Goal: Transaction & Acquisition: Book appointment/travel/reservation

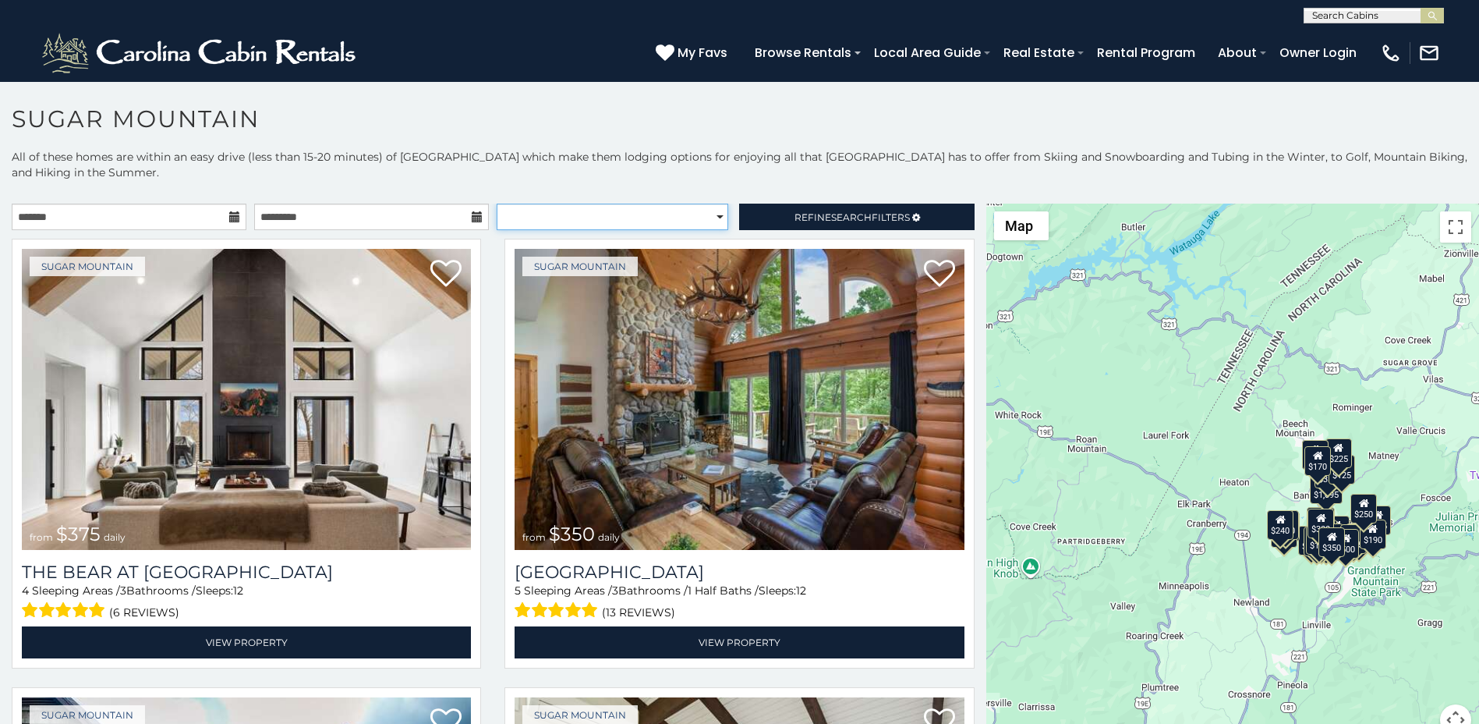
click at [711, 223] on select "**********" at bounding box center [613, 217] width 232 height 27
click at [816, 213] on span "Refine Search Filters" at bounding box center [852, 217] width 115 height 12
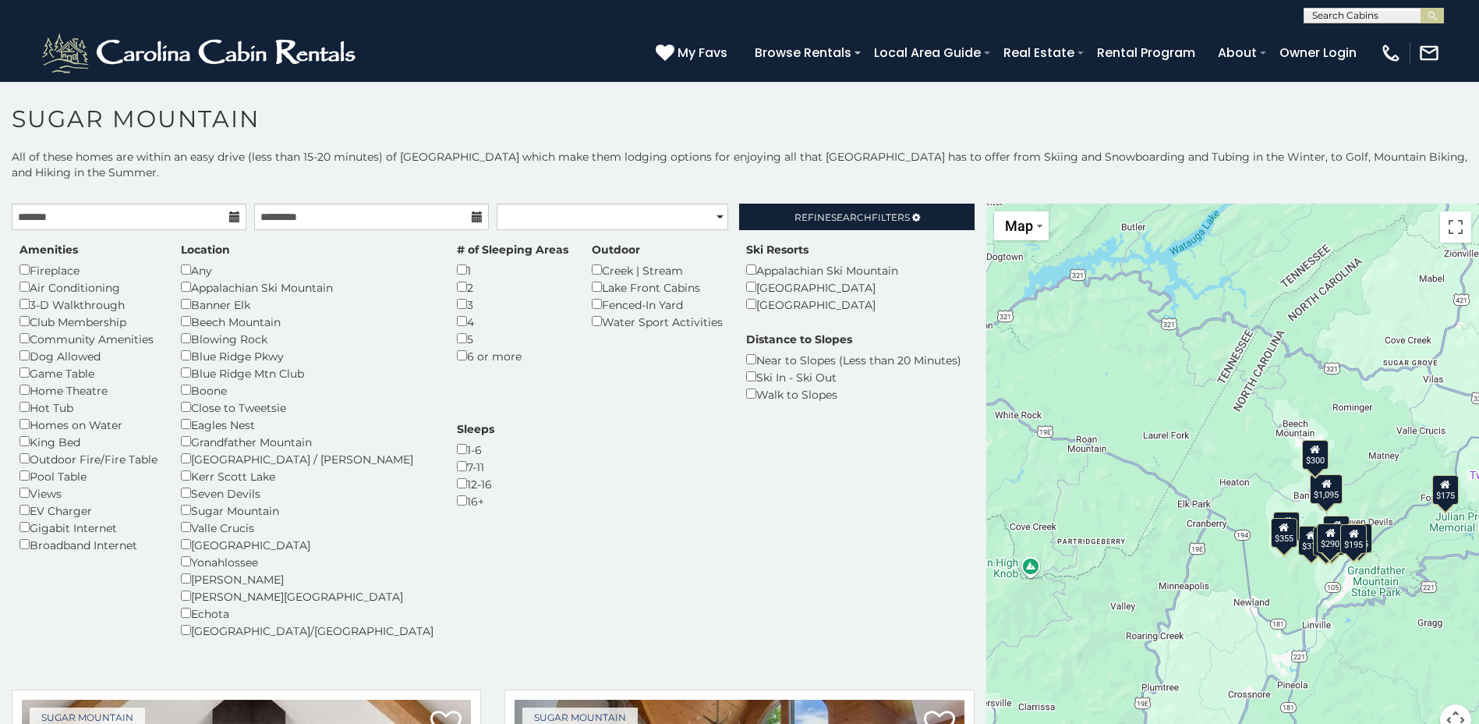
click at [233, 219] on icon at bounding box center [234, 216] width 11 height 11
click at [171, 225] on input "text" at bounding box center [129, 217] width 235 height 27
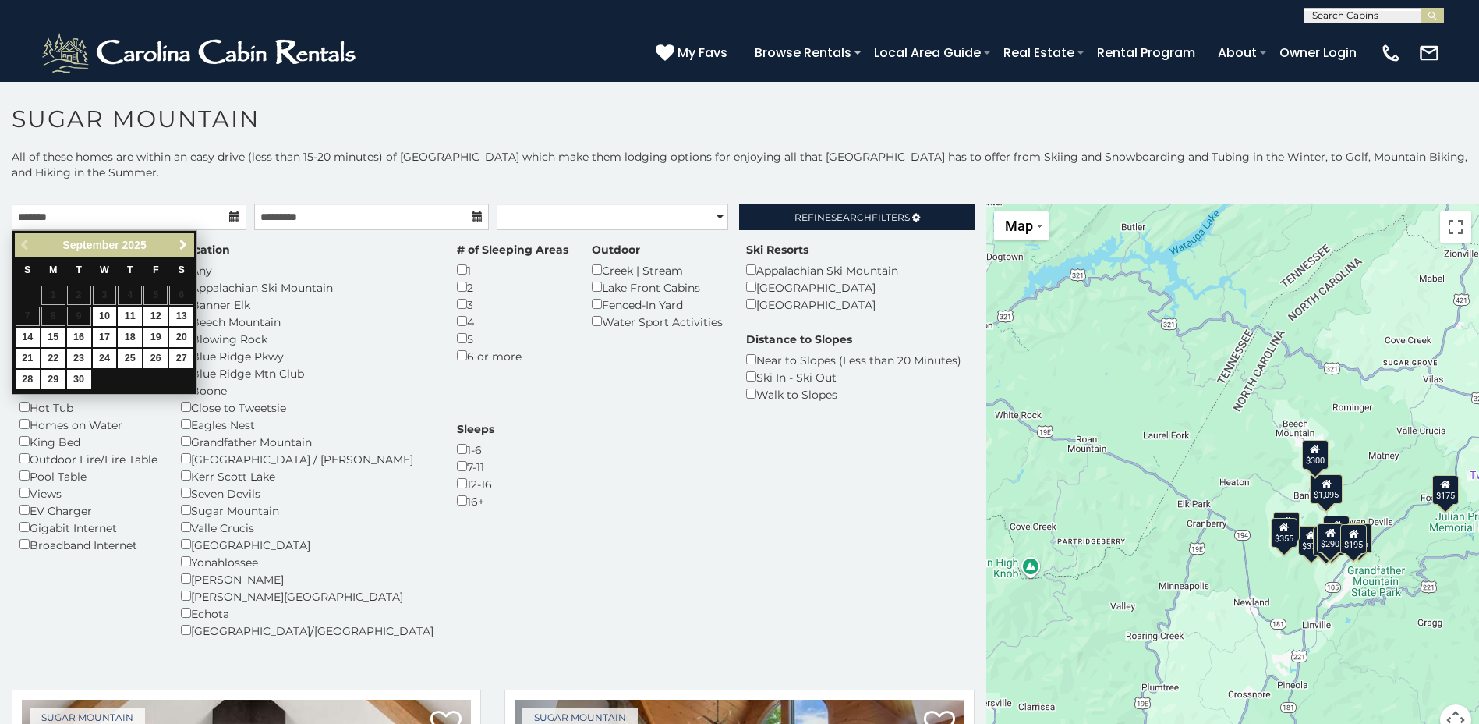
click at [186, 243] on span "Next" at bounding box center [183, 245] width 12 height 12
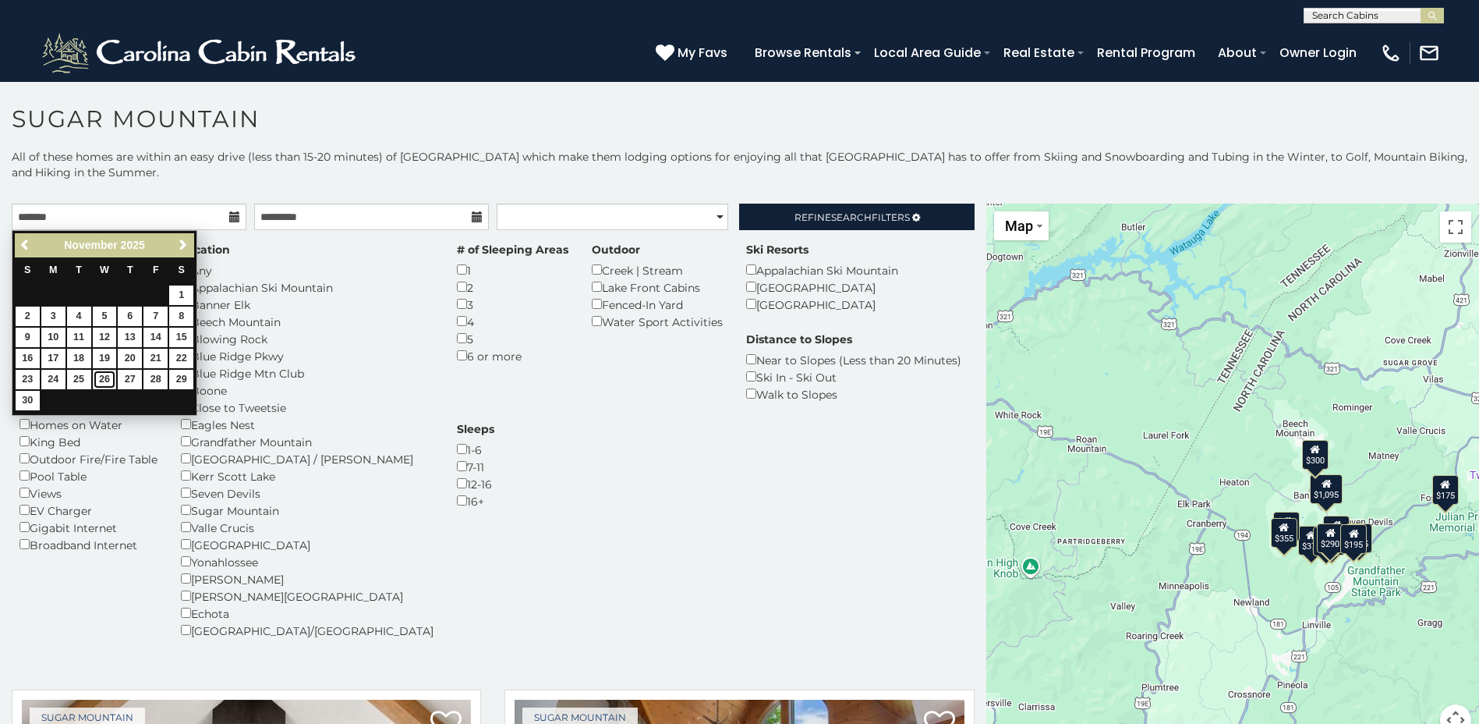
click at [108, 380] on link "26" at bounding box center [105, 379] width 24 height 19
type input "**********"
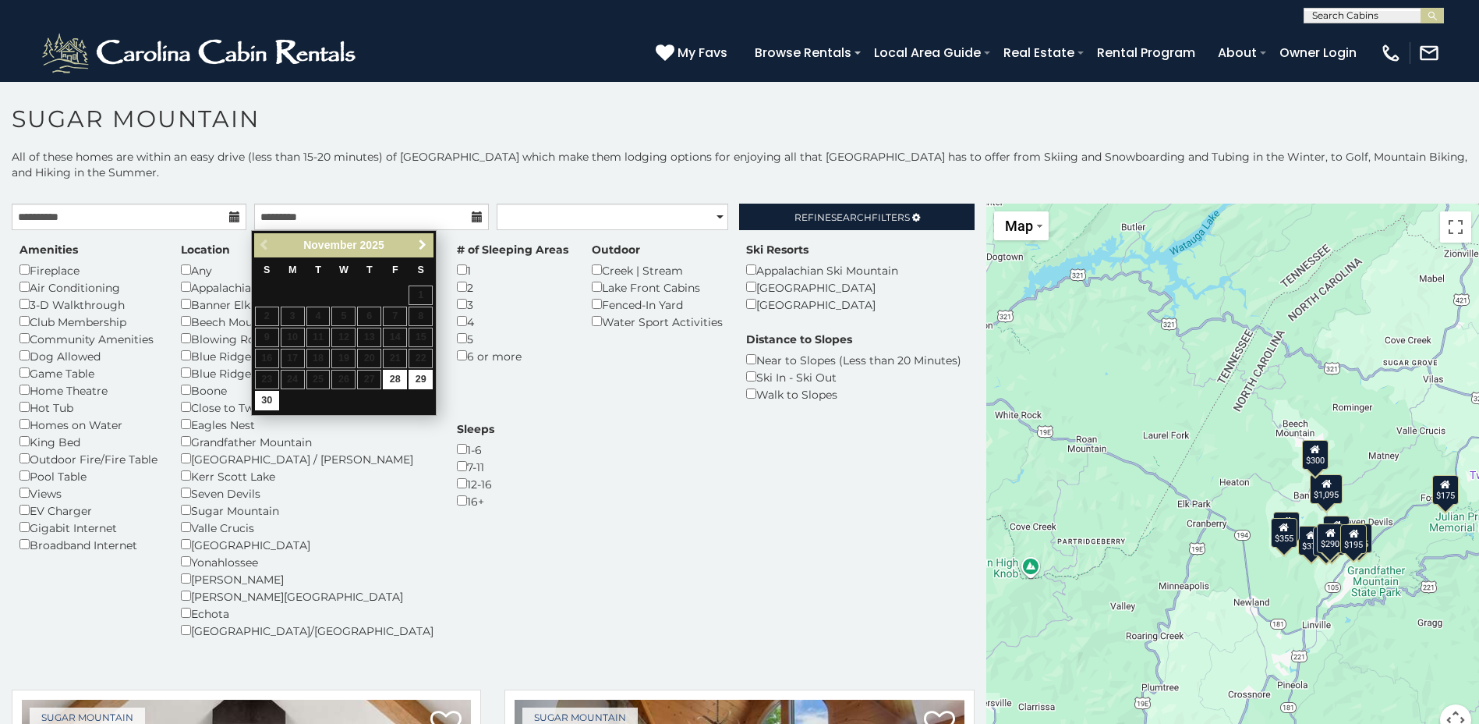
click at [416, 240] on span "Next" at bounding box center [422, 245] width 12 height 12
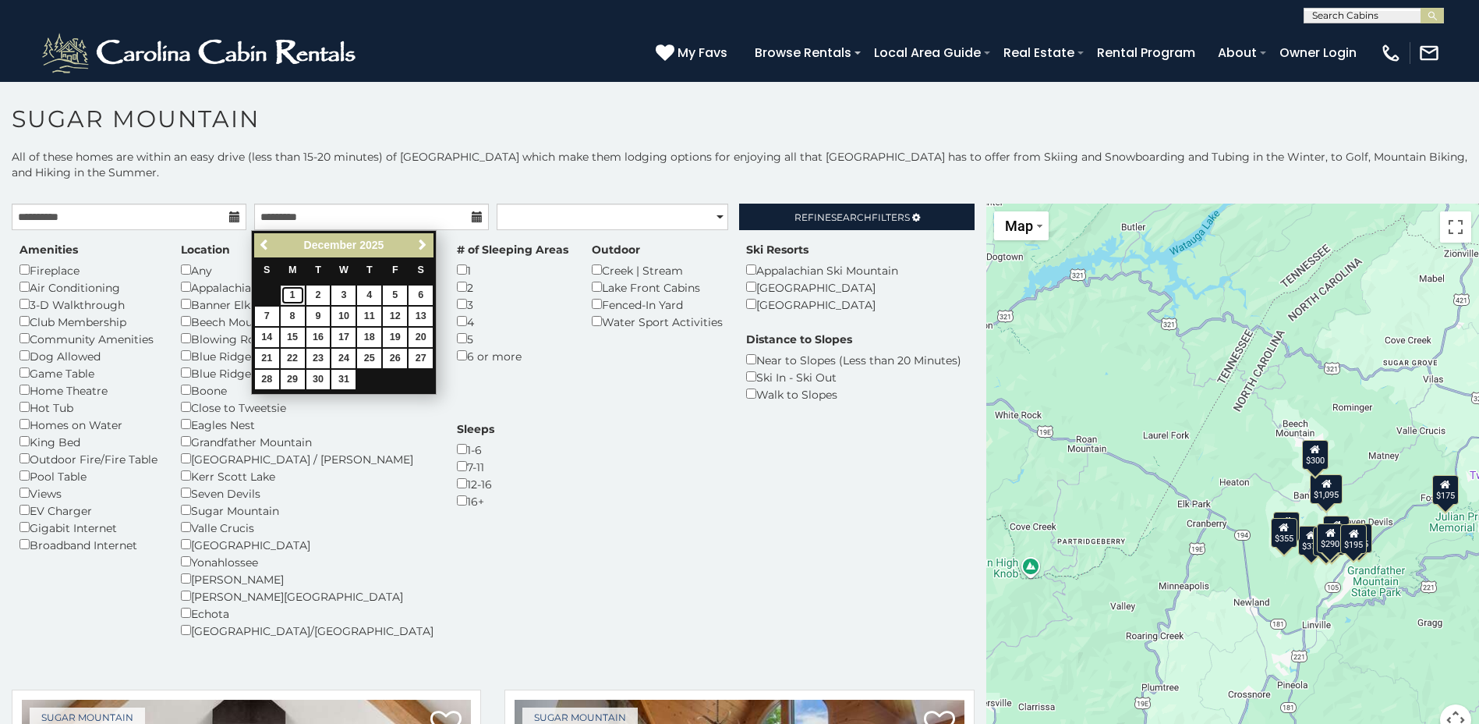
click at [296, 293] on link "1" at bounding box center [293, 294] width 24 height 19
type input "**********"
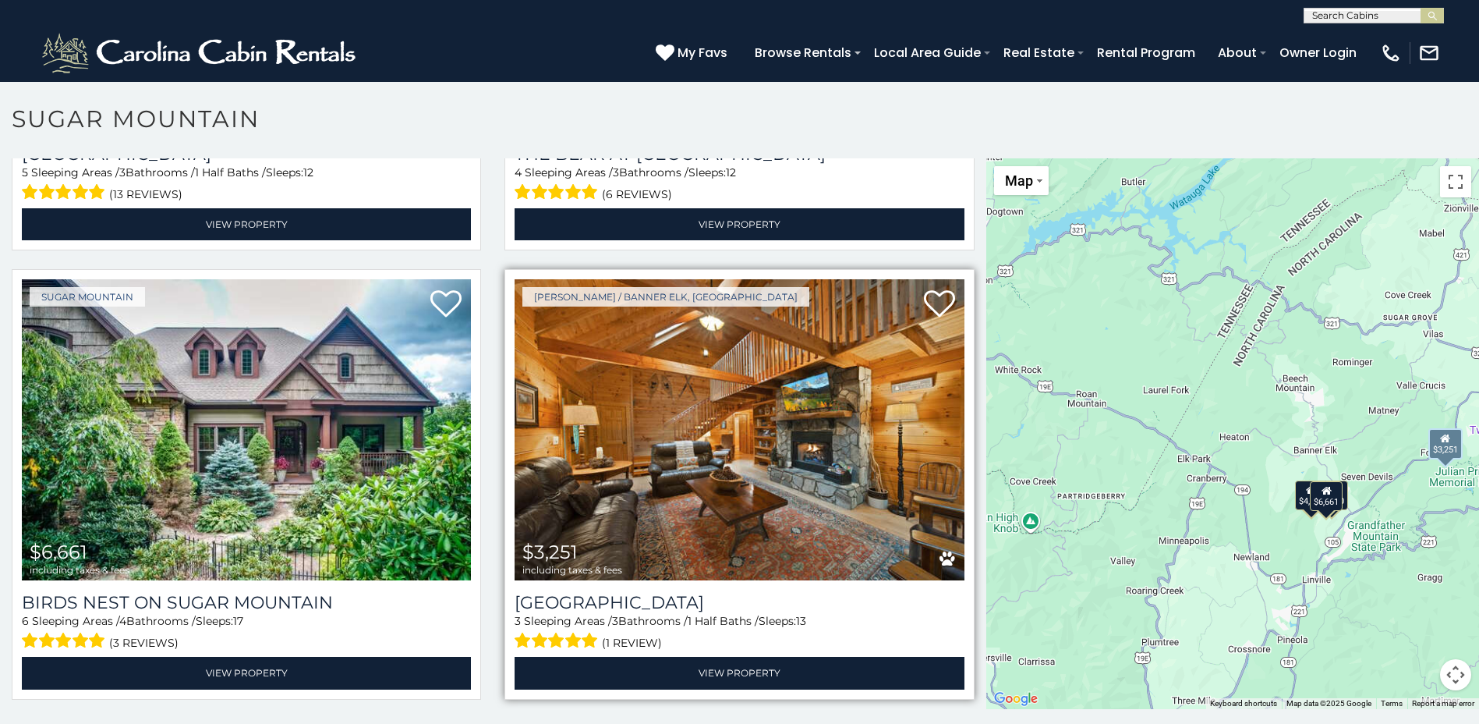
scroll to position [9, 0]
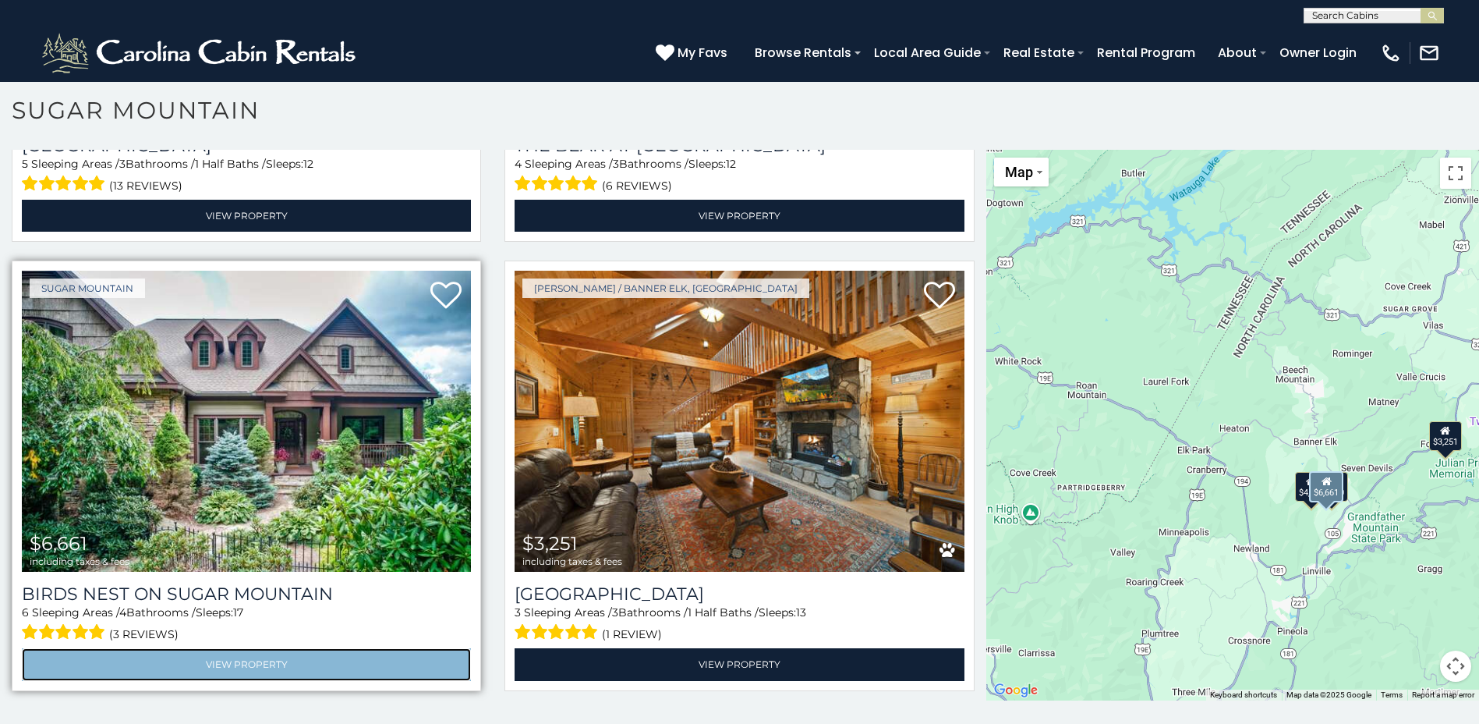
click at [337, 649] on link "View Property" at bounding box center [246, 664] width 449 height 32
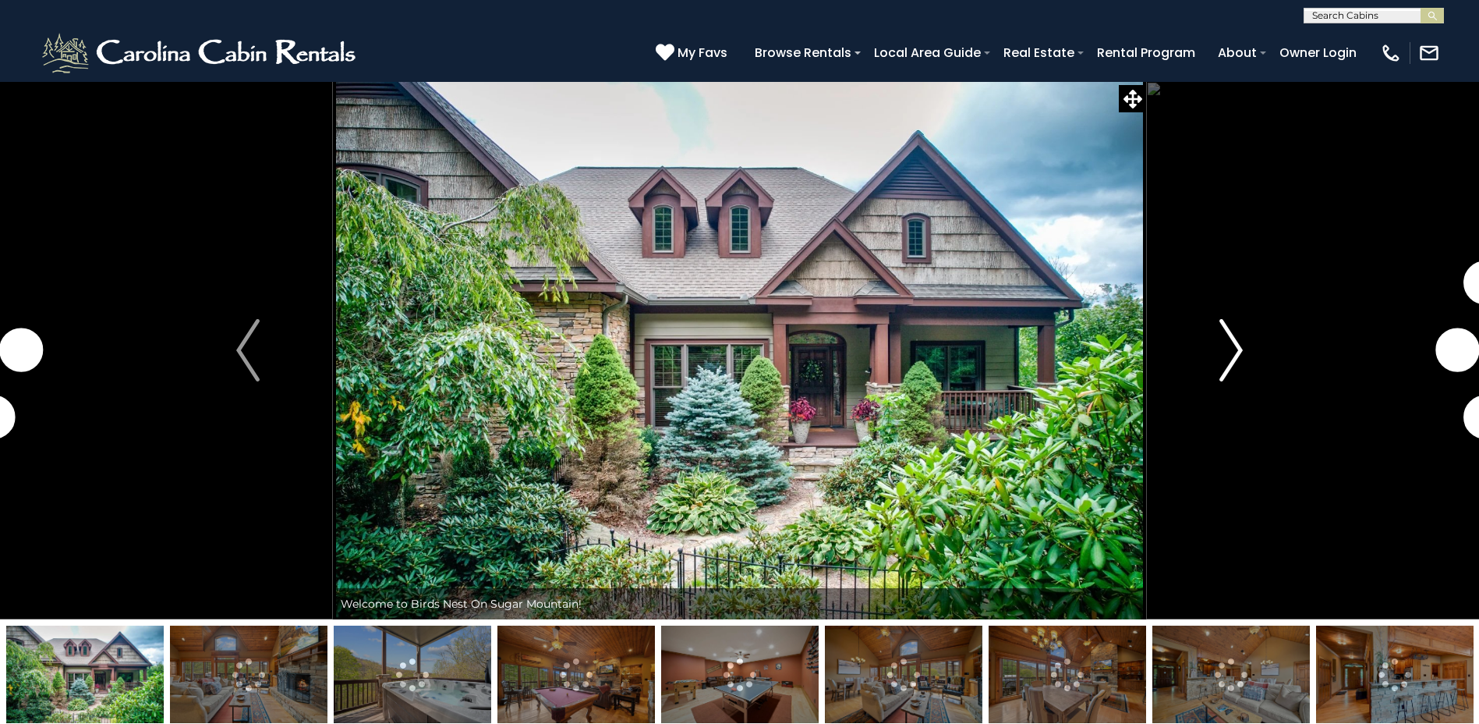
click at [1232, 359] on img "Next" at bounding box center [1231, 350] width 23 height 62
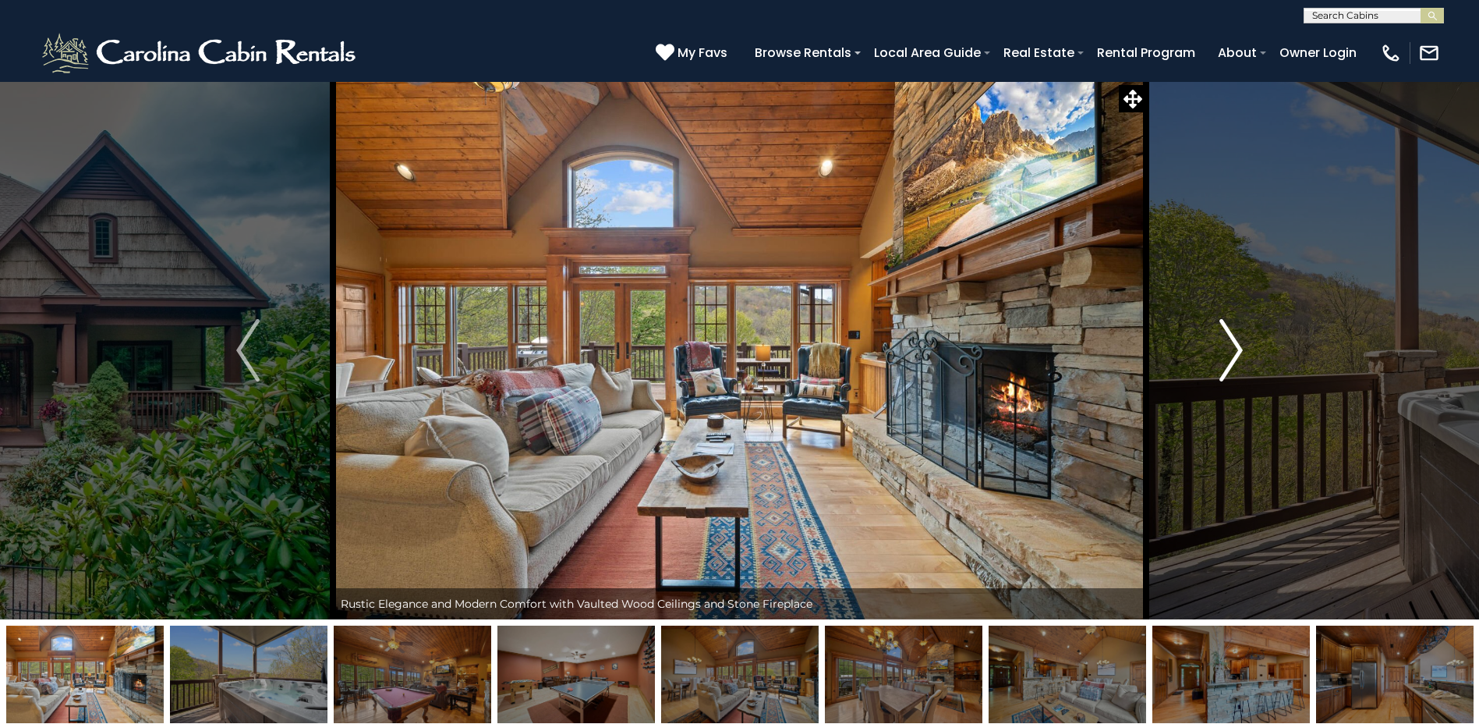
click at [1232, 359] on img "Next" at bounding box center [1231, 350] width 23 height 62
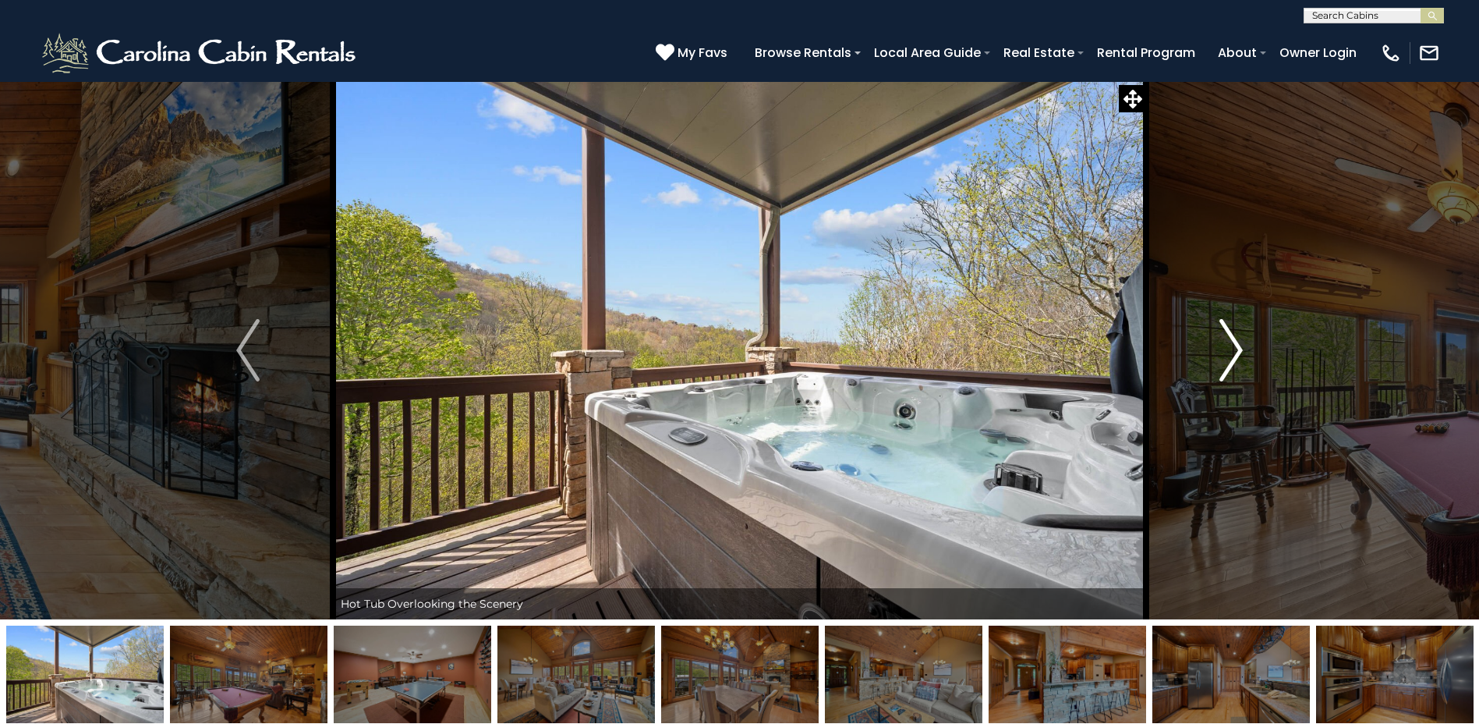
click at [1232, 359] on img "Next" at bounding box center [1231, 350] width 23 height 62
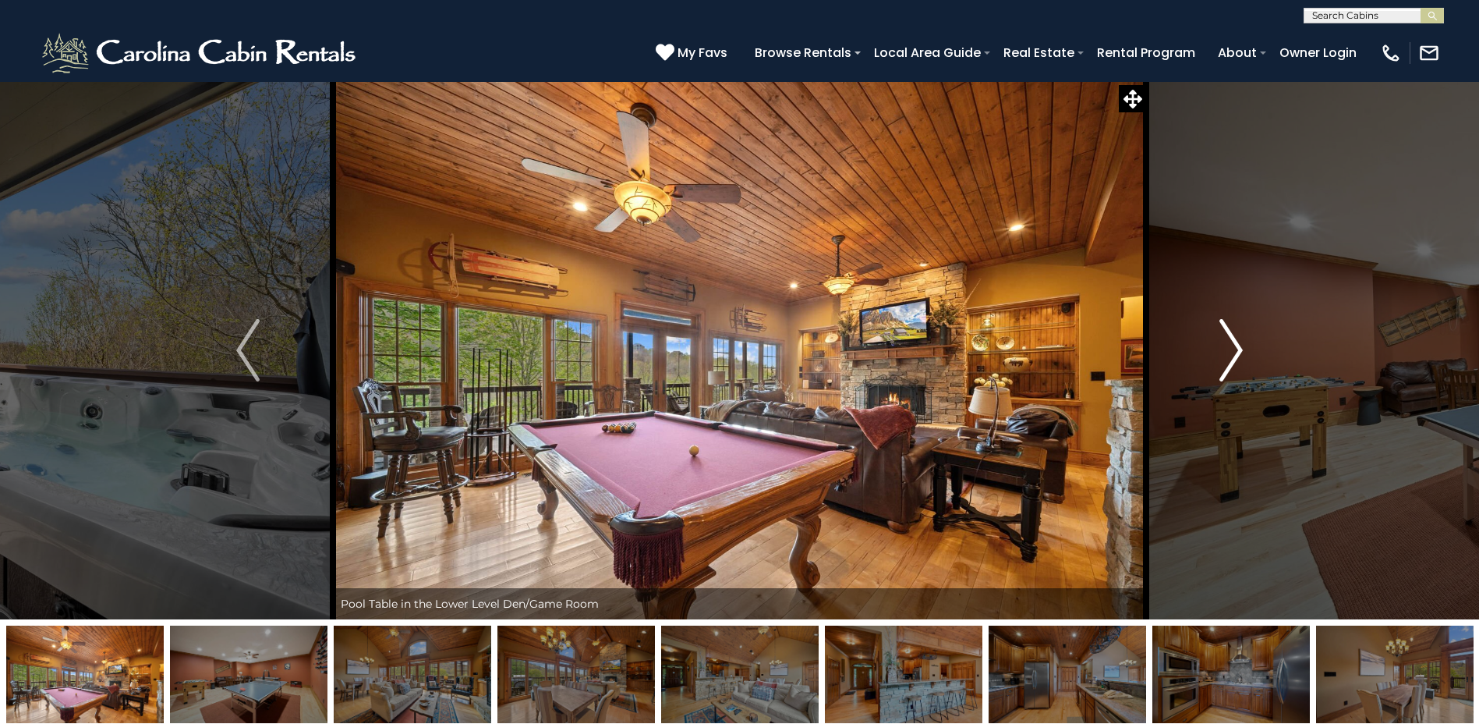
click at [1234, 361] on img "Next" at bounding box center [1231, 350] width 23 height 62
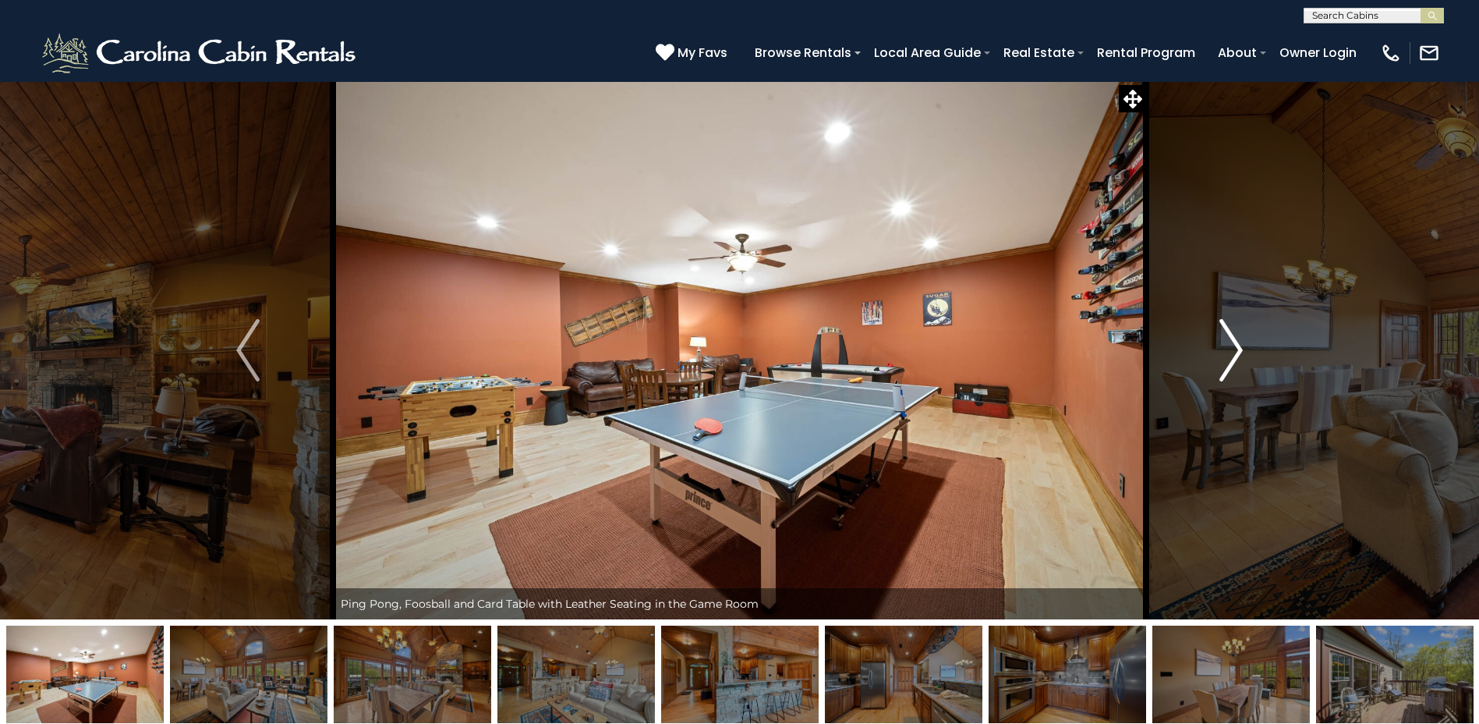
click at [1226, 345] on img "Next" at bounding box center [1231, 350] width 23 height 62
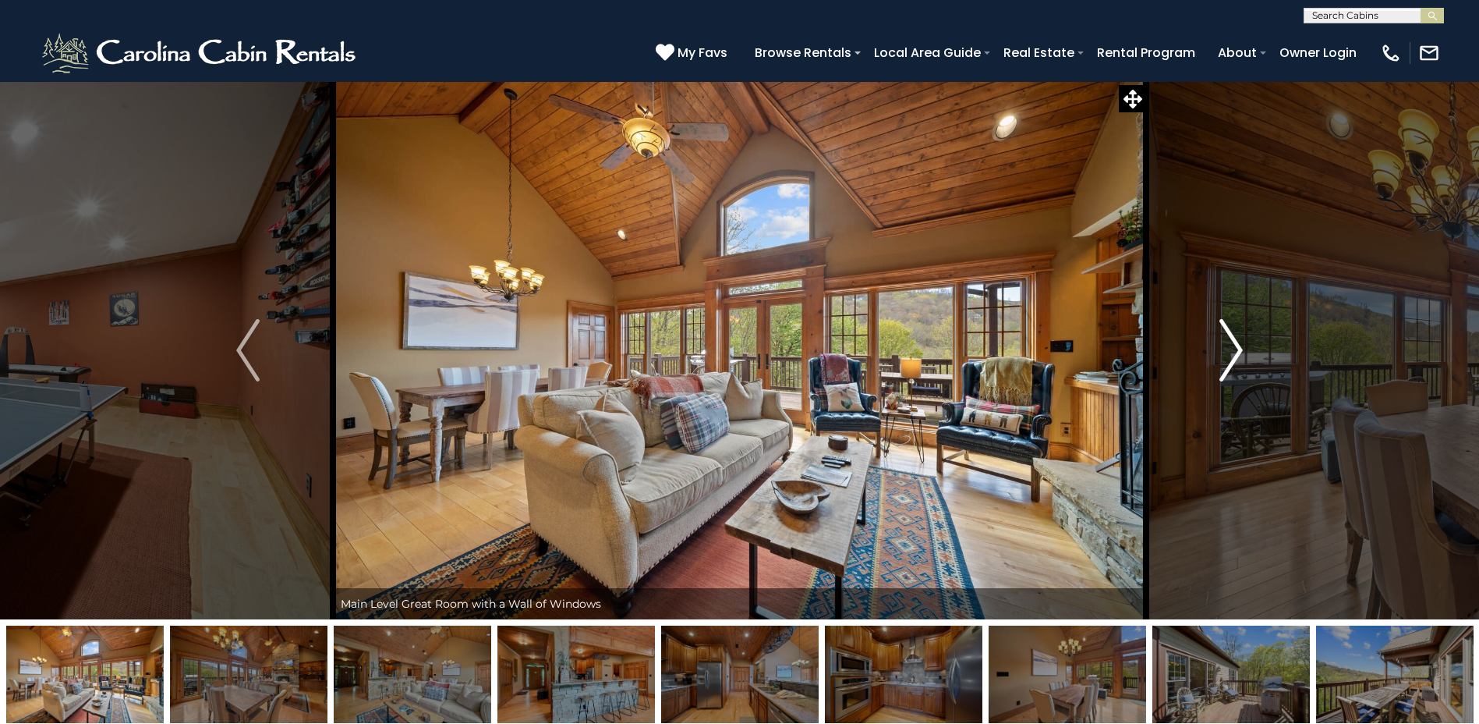
click at [1227, 345] on img "Next" at bounding box center [1231, 350] width 23 height 62
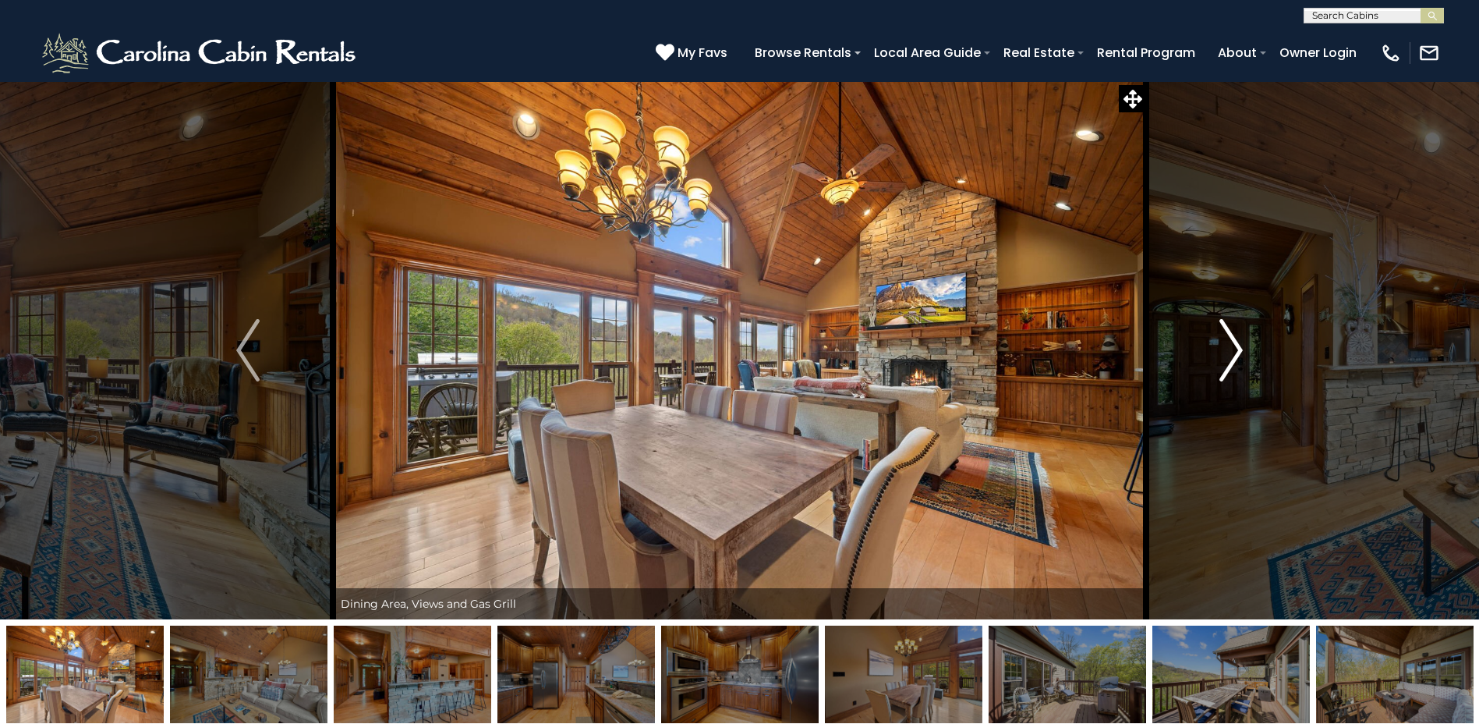
click at [1227, 345] on img "Next" at bounding box center [1231, 350] width 23 height 62
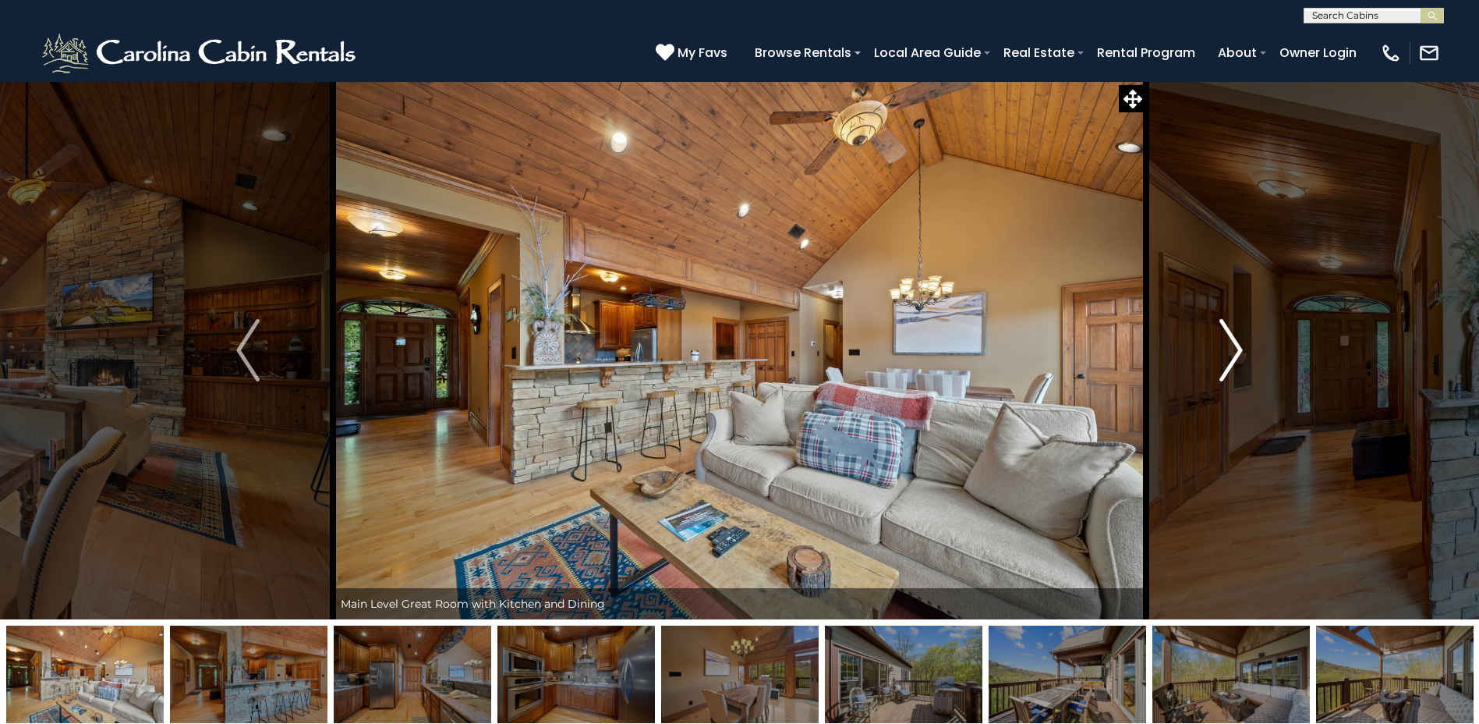
click at [1227, 345] on img "Next" at bounding box center [1231, 350] width 23 height 62
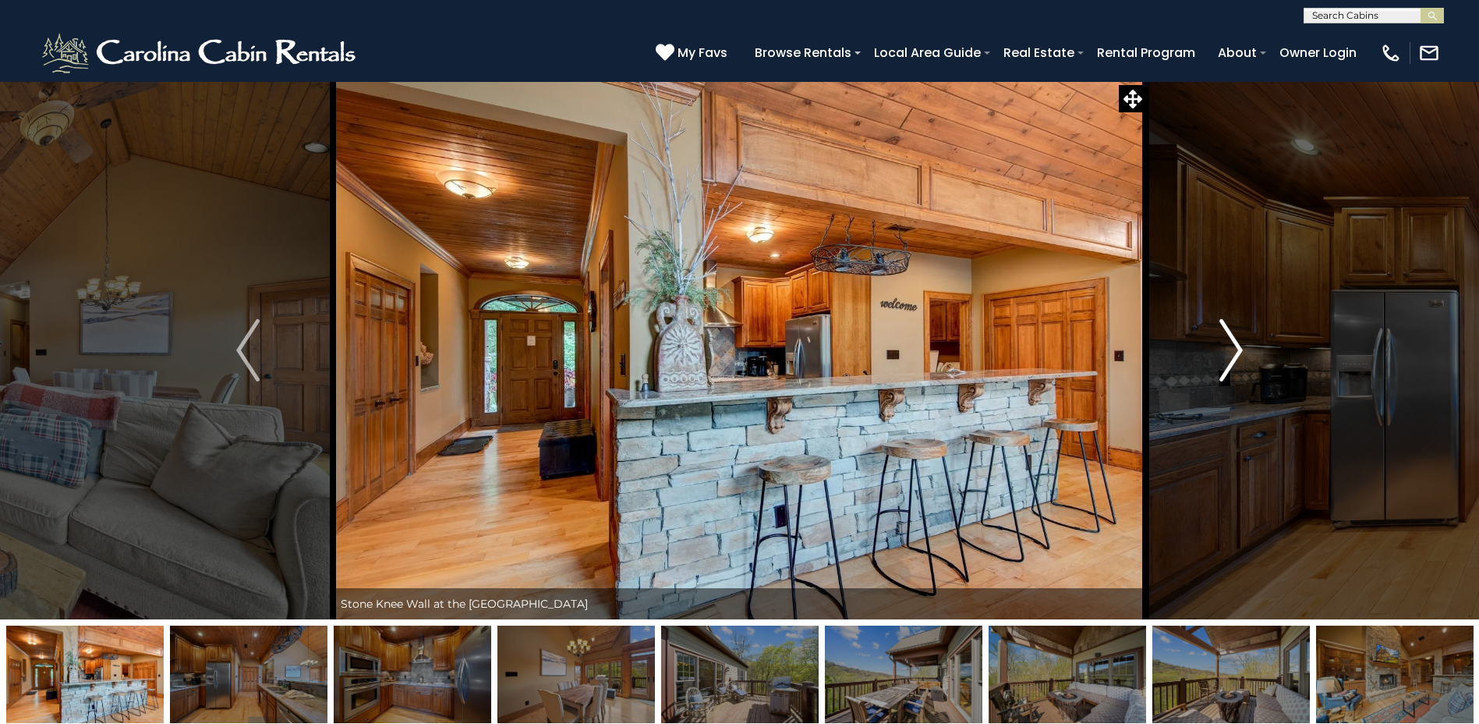
click at [1227, 345] on img "Next" at bounding box center [1231, 350] width 23 height 62
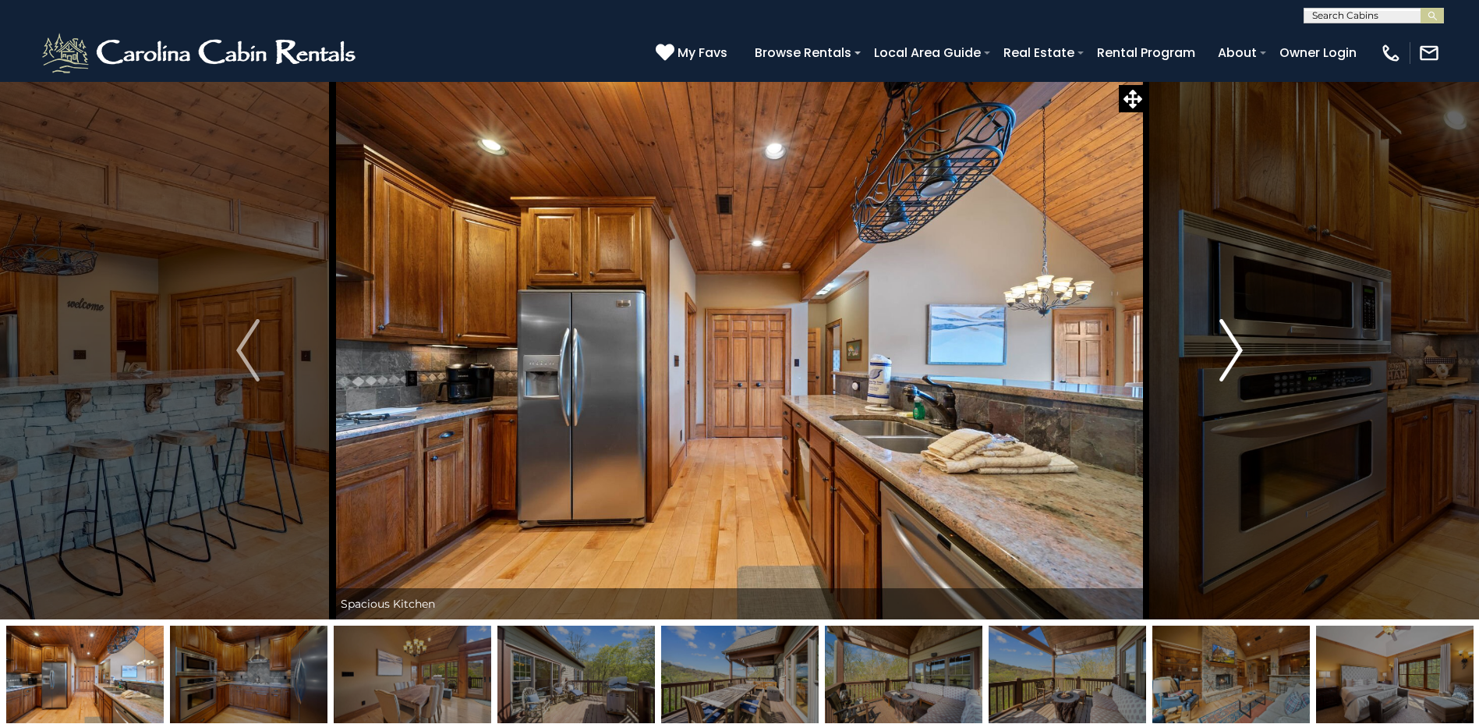
click at [1233, 345] on img "Next" at bounding box center [1231, 350] width 23 height 62
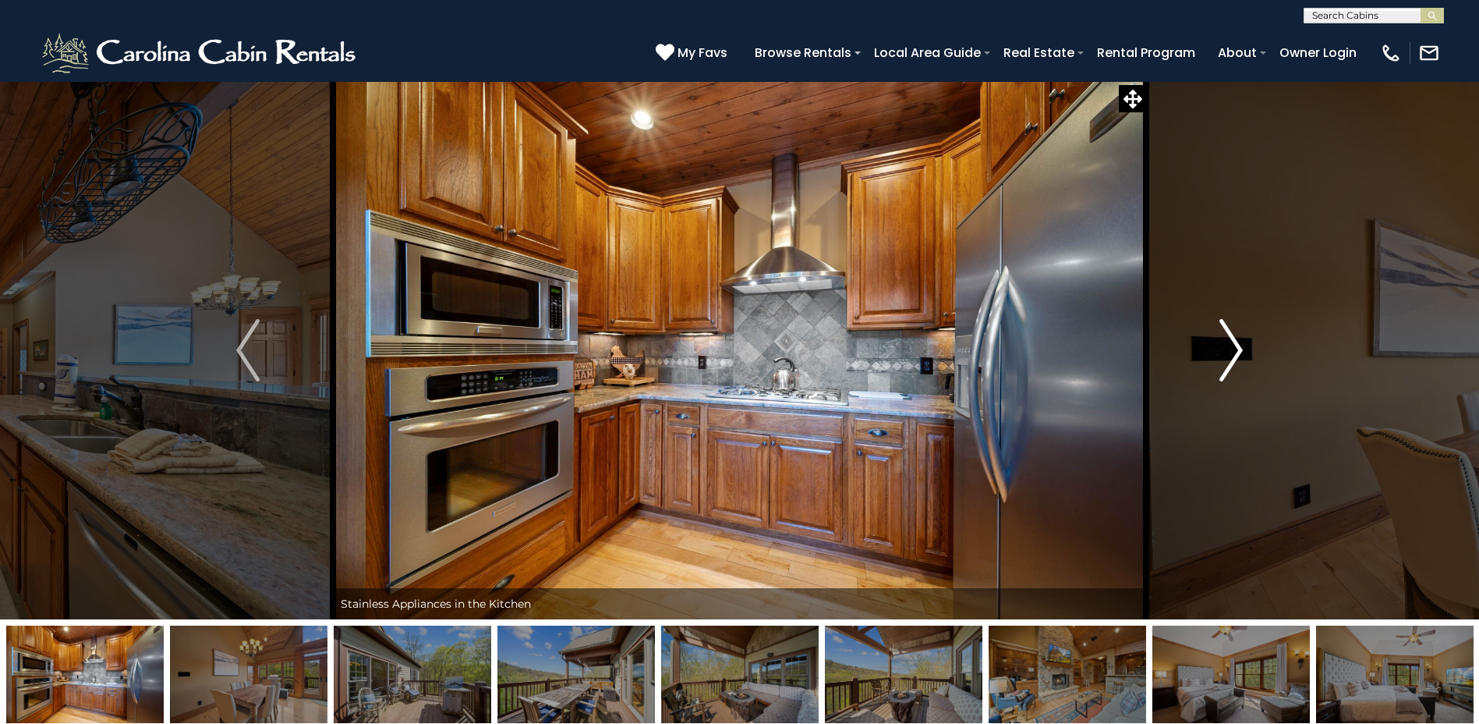
click at [1234, 345] on img "Next" at bounding box center [1231, 350] width 23 height 62
